Goal: Find specific page/section: Find specific page/section

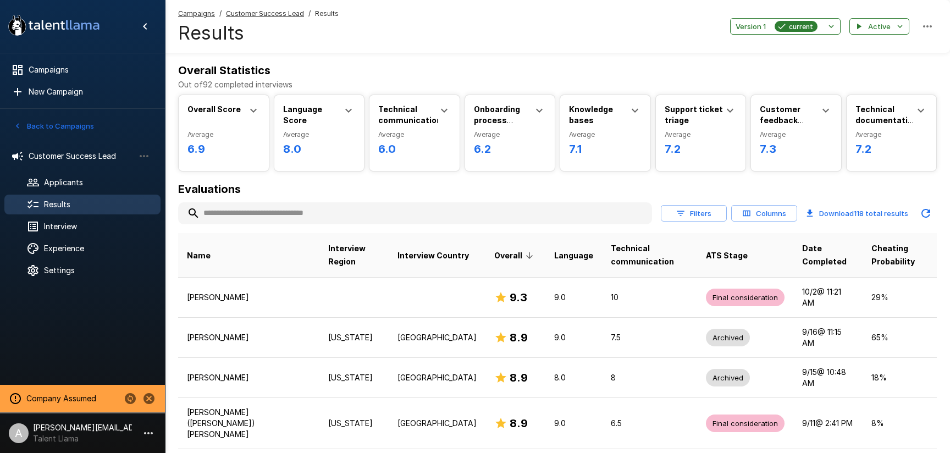
click at [763, 211] on button "Columns" at bounding box center [764, 213] width 66 height 17
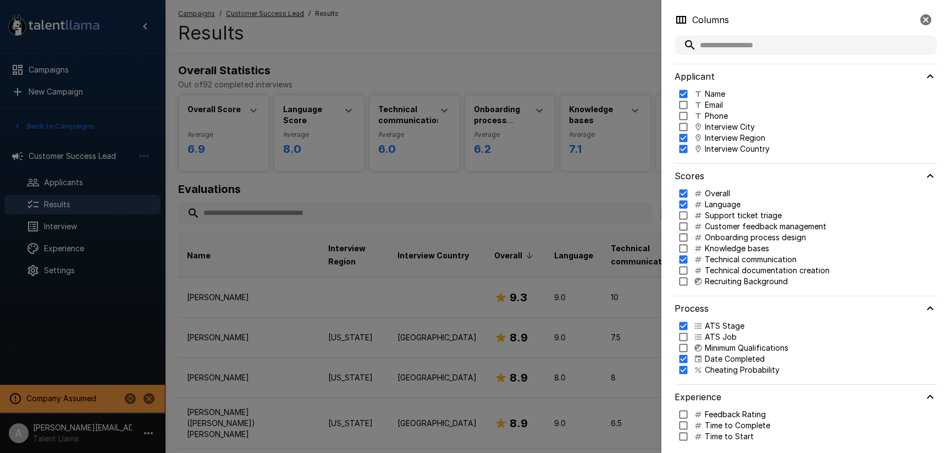
drag, startPoint x: 616, startPoint y: 103, endPoint x: 669, endPoint y: 131, distance: 60.5
click at [616, 103] on div at bounding box center [475, 226] width 950 height 453
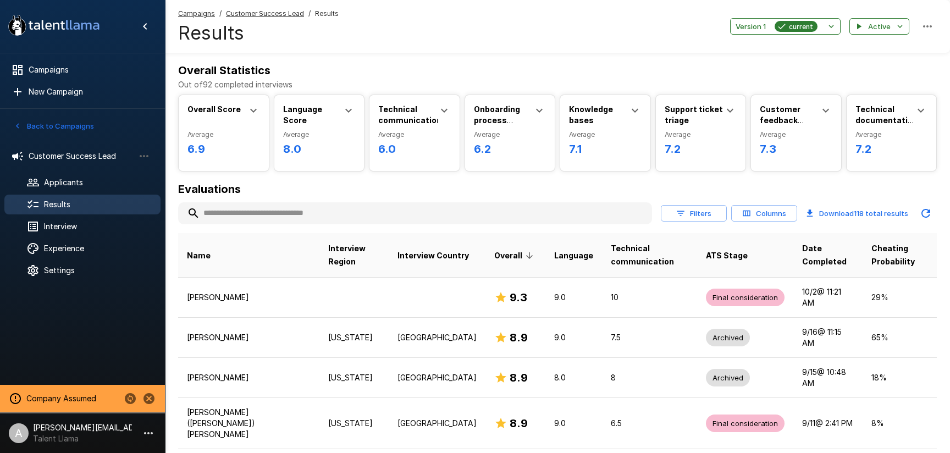
click at [704, 217] on button "Filters" at bounding box center [694, 213] width 66 height 17
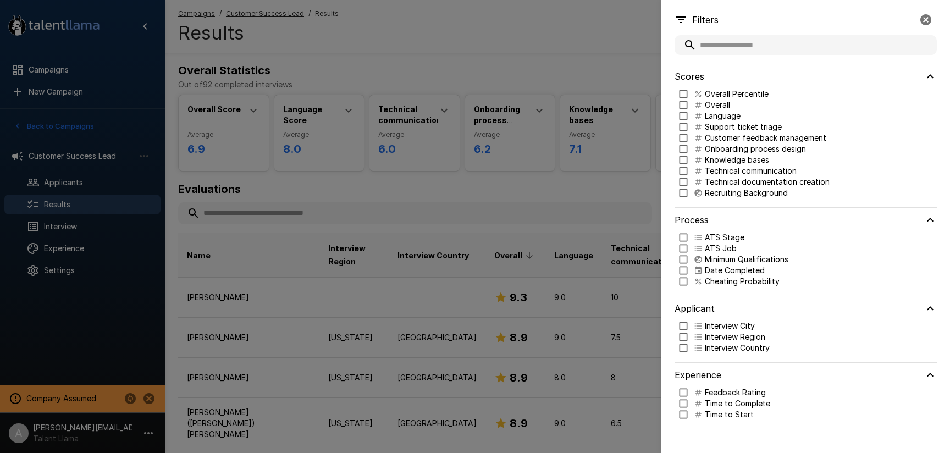
click at [714, 240] on p "ATS Stage" at bounding box center [725, 237] width 40 height 11
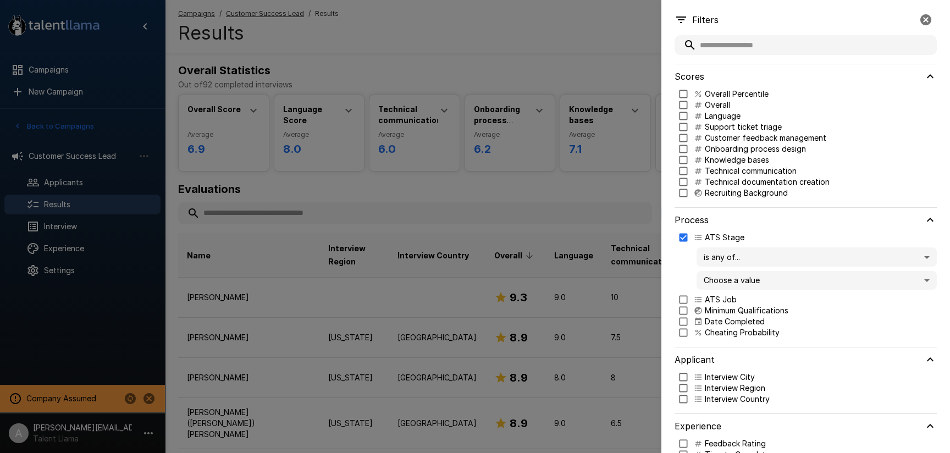
click at [734, 254] on body ".st0{fill:#FFFFFF;} .st1{fill:#76a4ed;} Campaigns New Campaign Active 2 Custome…" at bounding box center [475, 226] width 950 height 453
drag, startPoint x: 758, startPoint y: 249, endPoint x: 756, endPoint y: 298, distance: 49.0
click at [758, 250] on div at bounding box center [475, 226] width 950 height 453
click at [757, 280] on body ".st0{fill:#FFFFFF;} .st1{fill:#76a4ed;} Campaigns New Campaign Active 2 Custome…" at bounding box center [475, 226] width 950 height 453
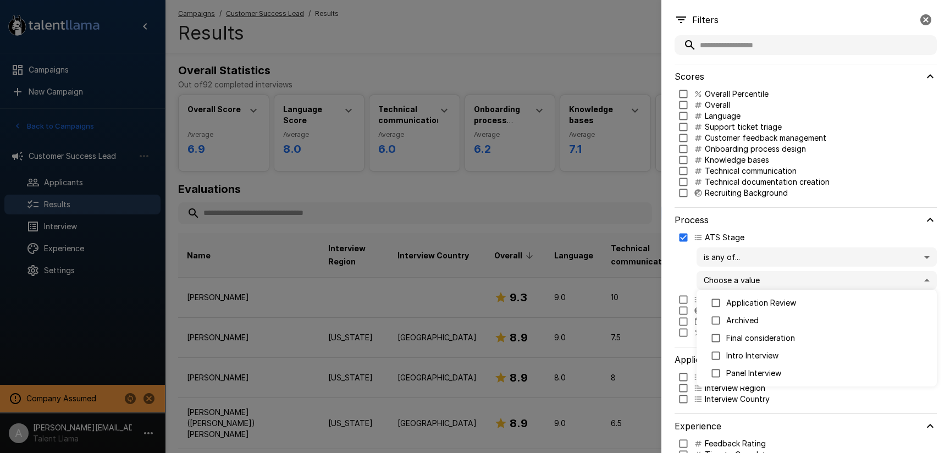
click at [554, 193] on div at bounding box center [475, 226] width 950 height 453
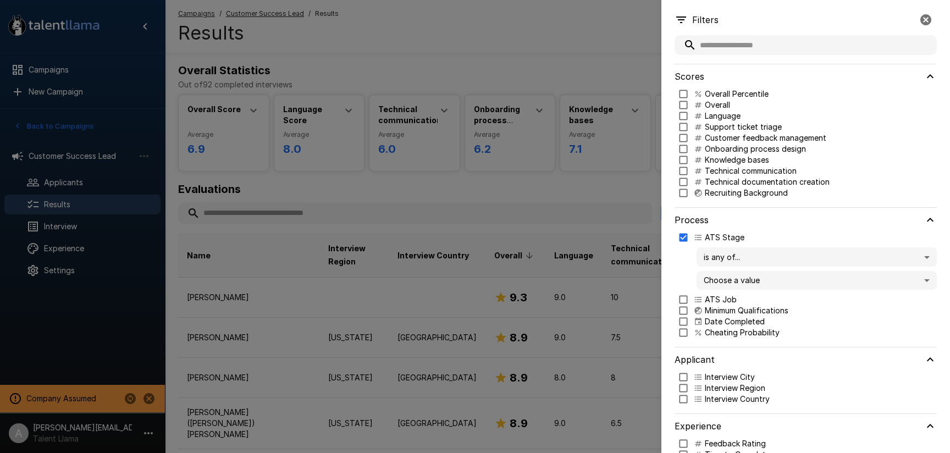
click at [555, 193] on div at bounding box center [475, 226] width 950 height 453
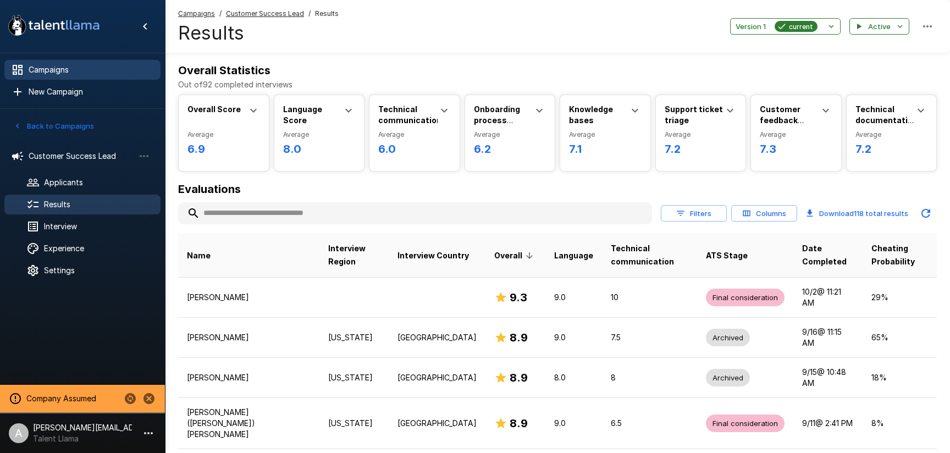
click at [58, 65] on span "Campaigns" at bounding box center [90, 69] width 123 height 11
